Goal: Task Accomplishment & Management: Manage account settings

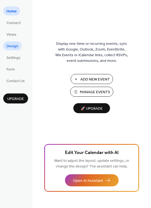
click at [12, 48] on span "Design" at bounding box center [12, 47] width 12 height 6
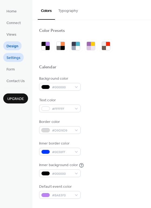
click at [16, 57] on span "Settings" at bounding box center [13, 58] width 14 height 6
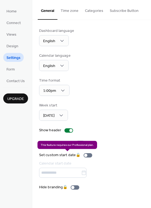
click at [88, 155] on div "Set custom start date 🔒 Calendar start date" at bounding box center [66, 164] width 55 height 25
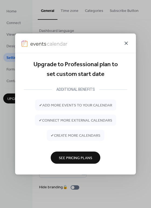
click at [125, 42] on icon at bounding box center [126, 43] width 3 height 3
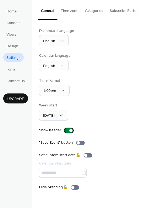
click at [68, 132] on div at bounding box center [69, 130] width 9 height 4
click at [68, 131] on div at bounding box center [66, 130] width 3 height 3
click at [15, 70] on span "Form" at bounding box center [10, 70] width 8 height 6
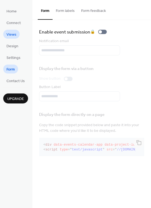
click at [13, 34] on span "Views" at bounding box center [11, 35] width 10 height 6
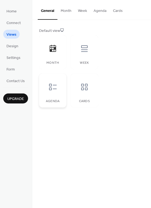
click at [59, 89] on div at bounding box center [53, 87] width 16 height 16
click at [83, 89] on icon at bounding box center [84, 87] width 9 height 9
click at [85, 49] on icon at bounding box center [84, 48] width 9 height 9
click at [53, 51] on icon at bounding box center [53, 48] width 6 height 7
click at [82, 53] on div at bounding box center [84, 49] width 16 height 16
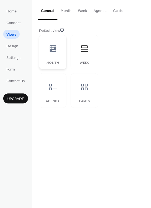
click at [53, 51] on icon at bounding box center [53, 48] width 9 height 9
click at [17, 23] on span "Connect" at bounding box center [13, 23] width 14 height 6
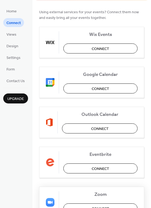
scroll to position [59, 0]
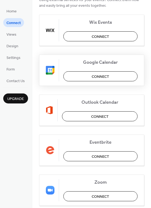
click at [94, 76] on span "Connect" at bounding box center [101, 77] width 18 height 6
click at [11, 44] on span "Design" at bounding box center [12, 47] width 12 height 6
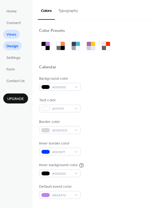
click at [12, 33] on span "Views" at bounding box center [11, 35] width 10 height 6
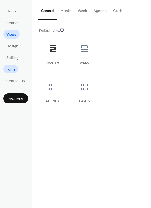
click at [13, 69] on span "Form" at bounding box center [10, 70] width 8 height 6
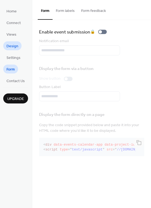
click at [11, 47] on span "Design" at bounding box center [12, 47] width 12 height 6
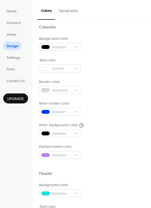
scroll to position [15, 0]
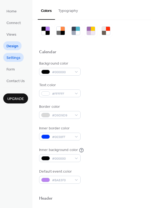
click at [14, 56] on span "Settings" at bounding box center [13, 58] width 14 height 6
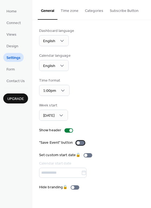
click at [79, 143] on div at bounding box center [80, 143] width 9 height 4
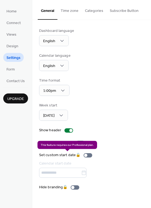
click at [88, 156] on div "Set custom start date 🔒 Calendar start date" at bounding box center [66, 164] width 55 height 25
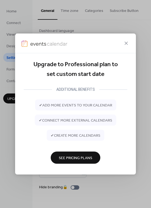
click at [84, 156] on span "See Pricing Plans" at bounding box center [76, 158] width 34 height 6
